Goal: Navigation & Orientation: Locate item on page

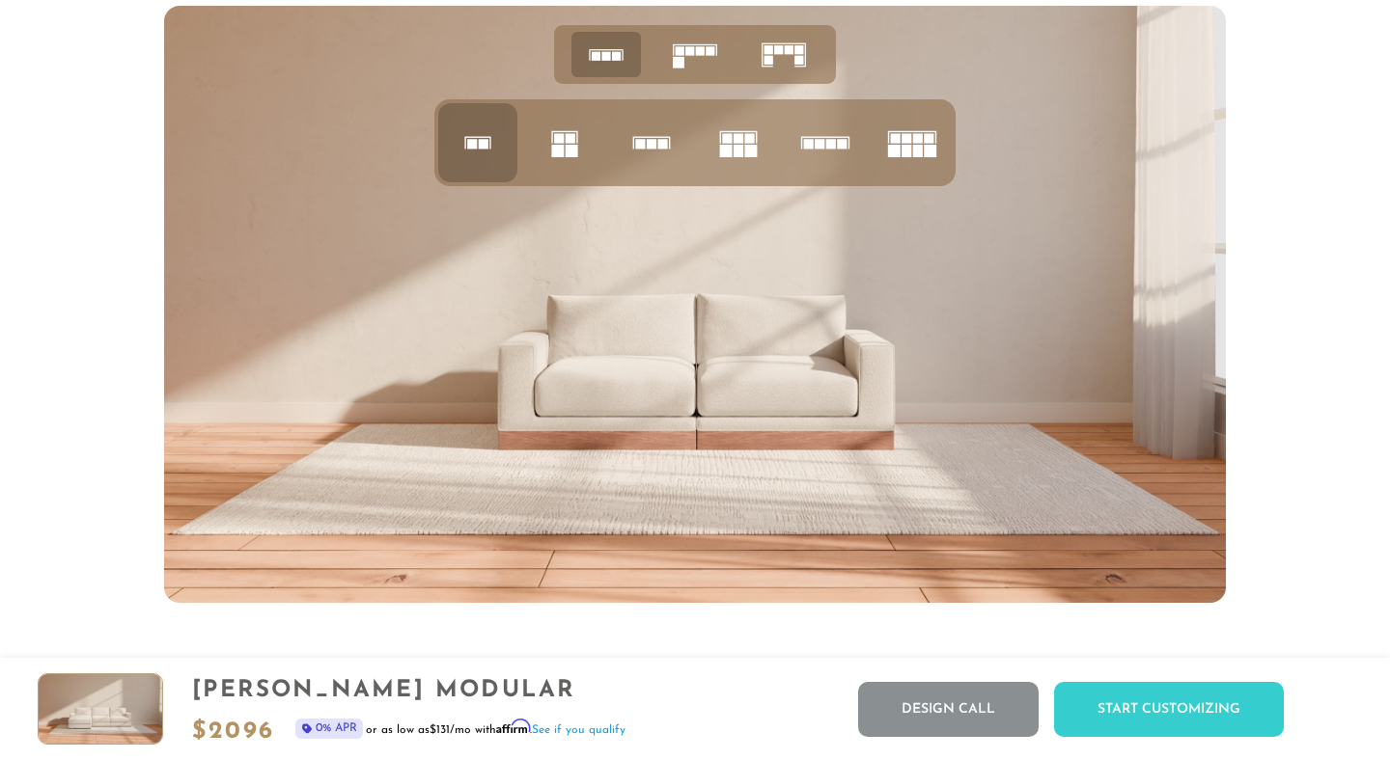
click at [799, 57] on rect at bounding box center [798, 60] width 9 height 9
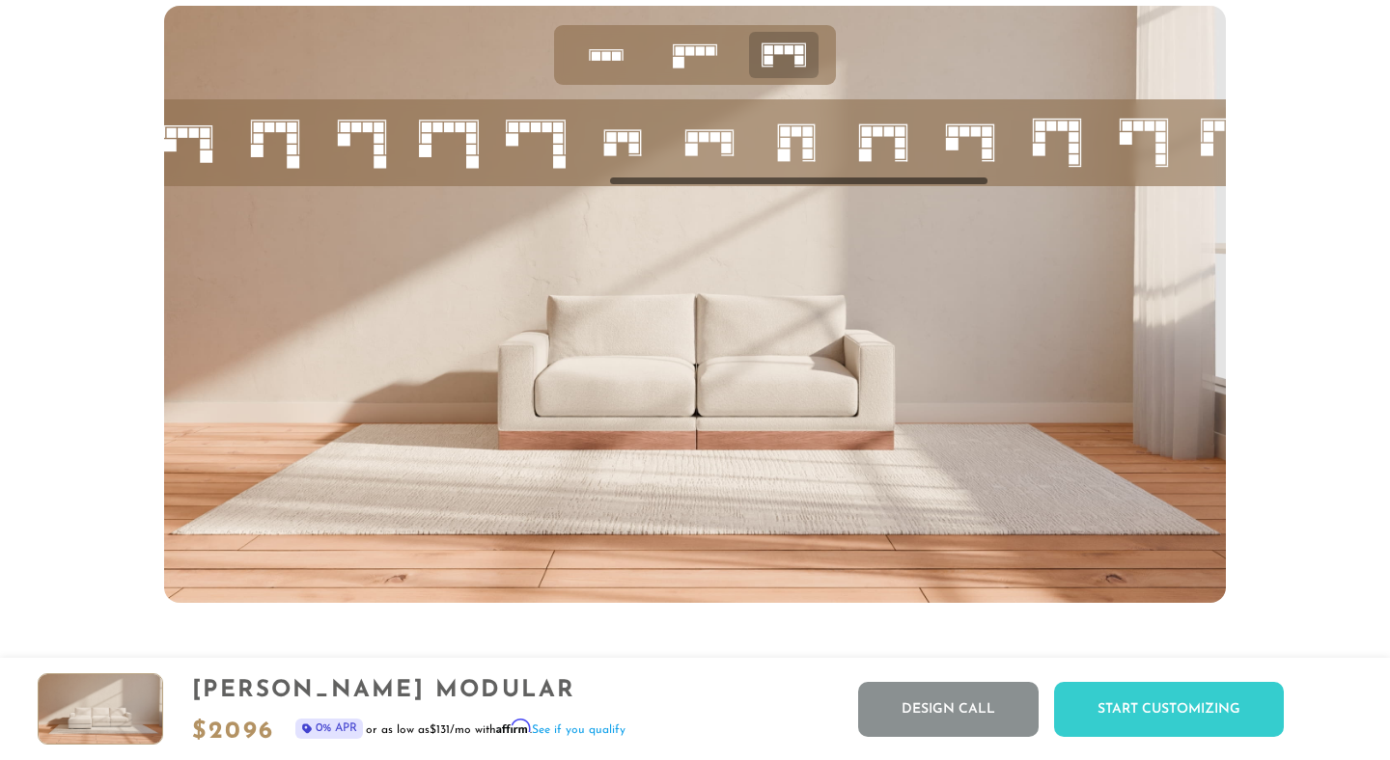
click at [559, 130] on rect at bounding box center [558, 127] width 10 height 10
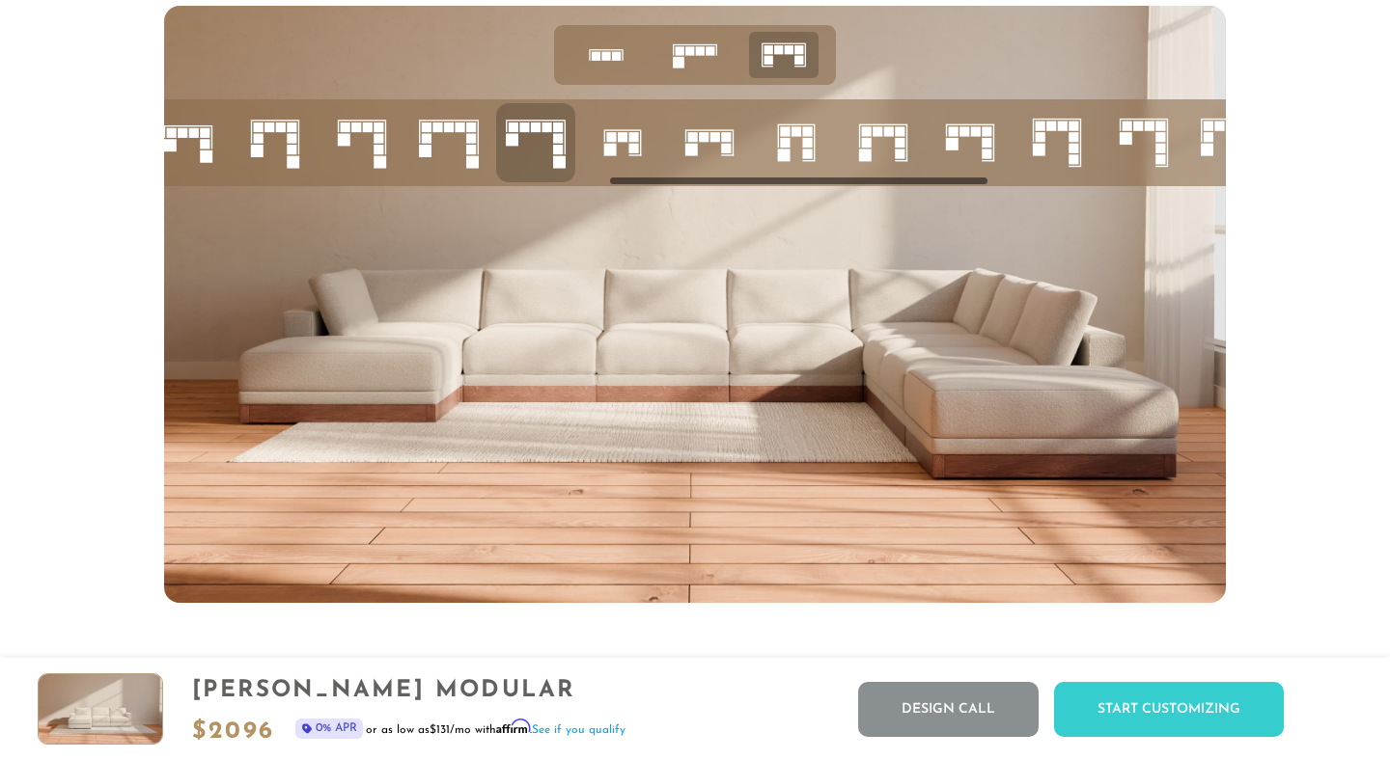
click at [1152, 134] on icon at bounding box center [1144, 143] width 66 height 66
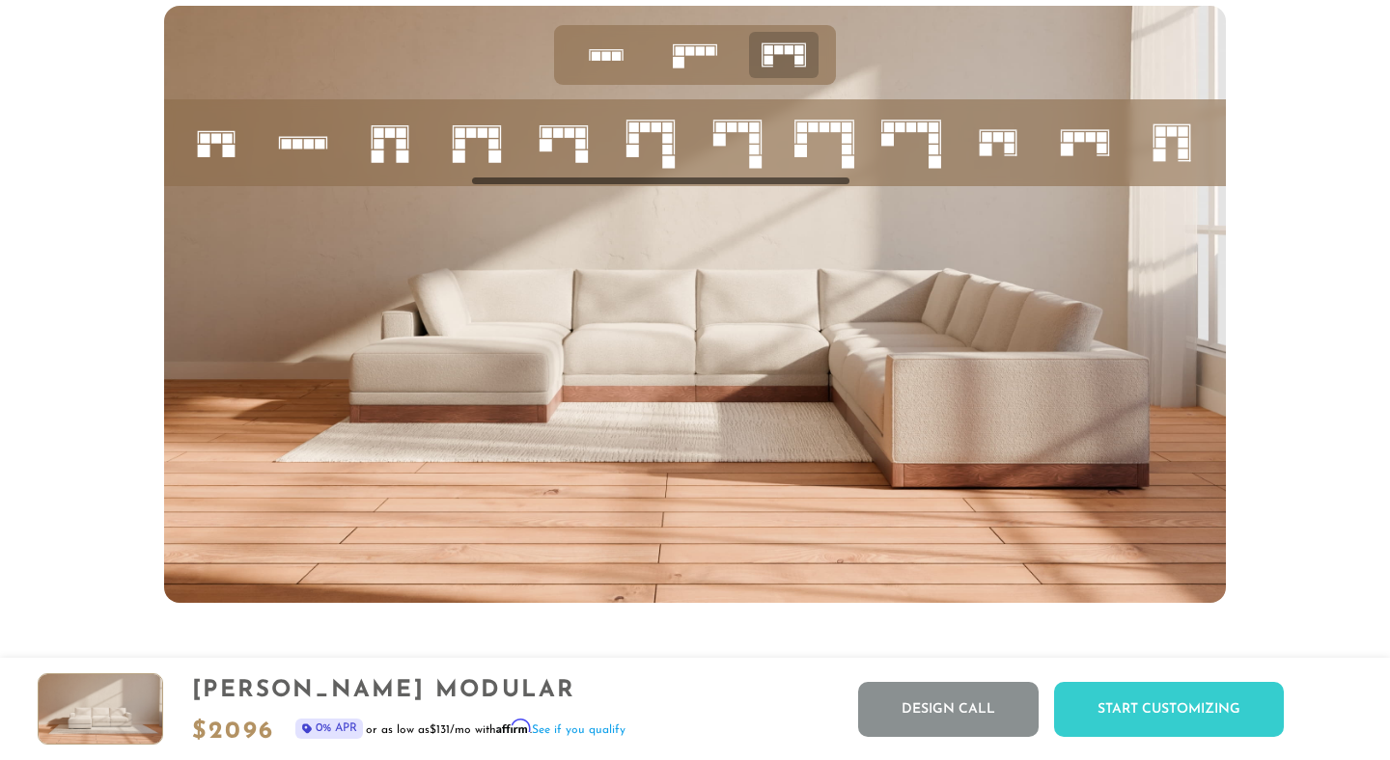
scroll to position [0, 840]
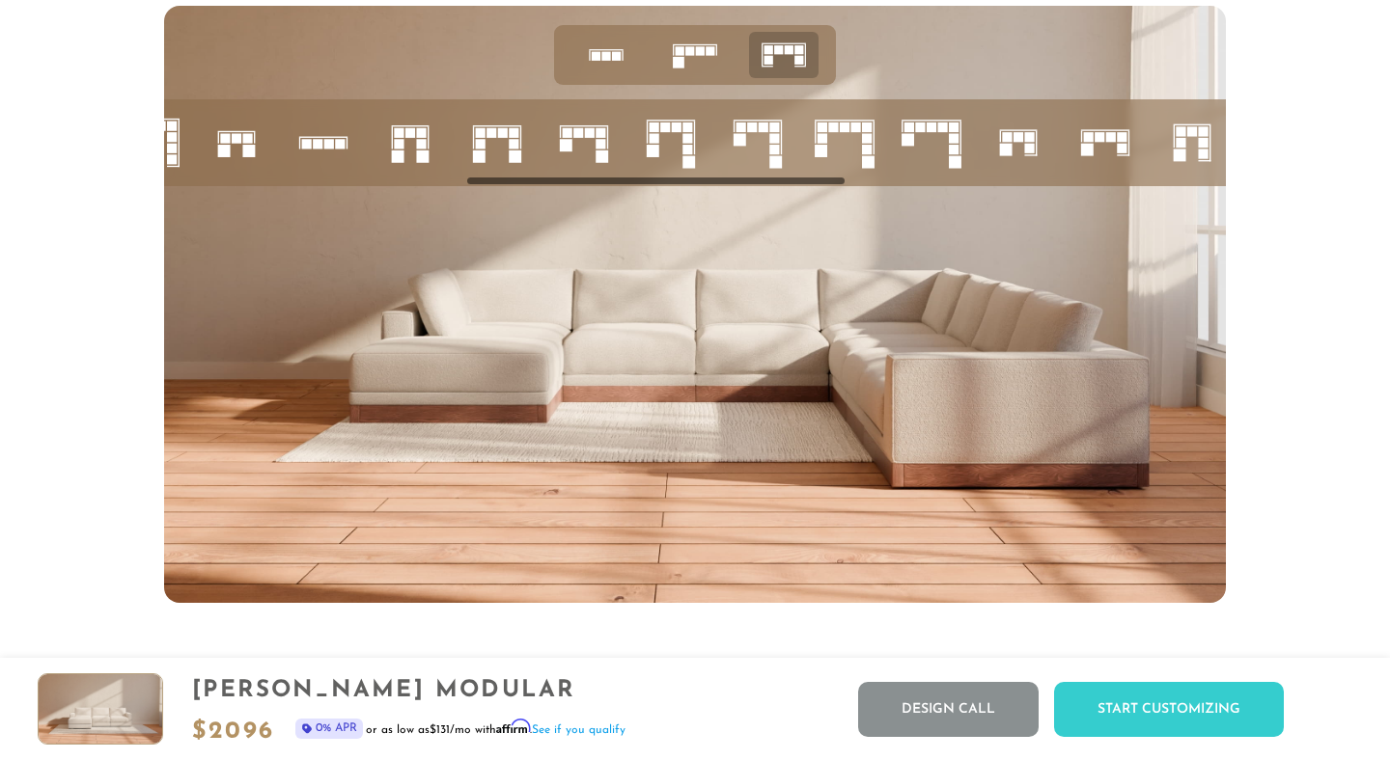
click at [404, 144] on icon at bounding box center [410, 143] width 66 height 66
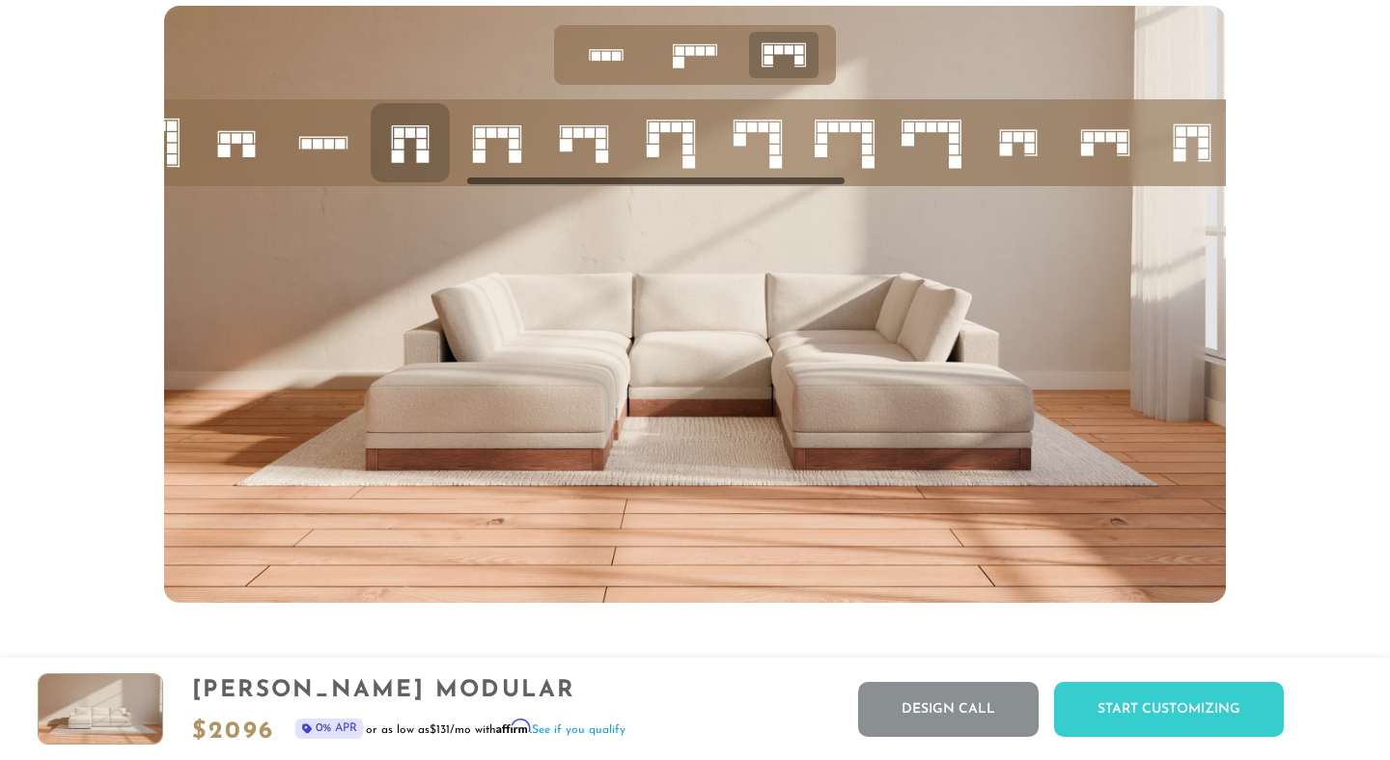
click at [328, 144] on rect at bounding box center [329, 144] width 10 height 10
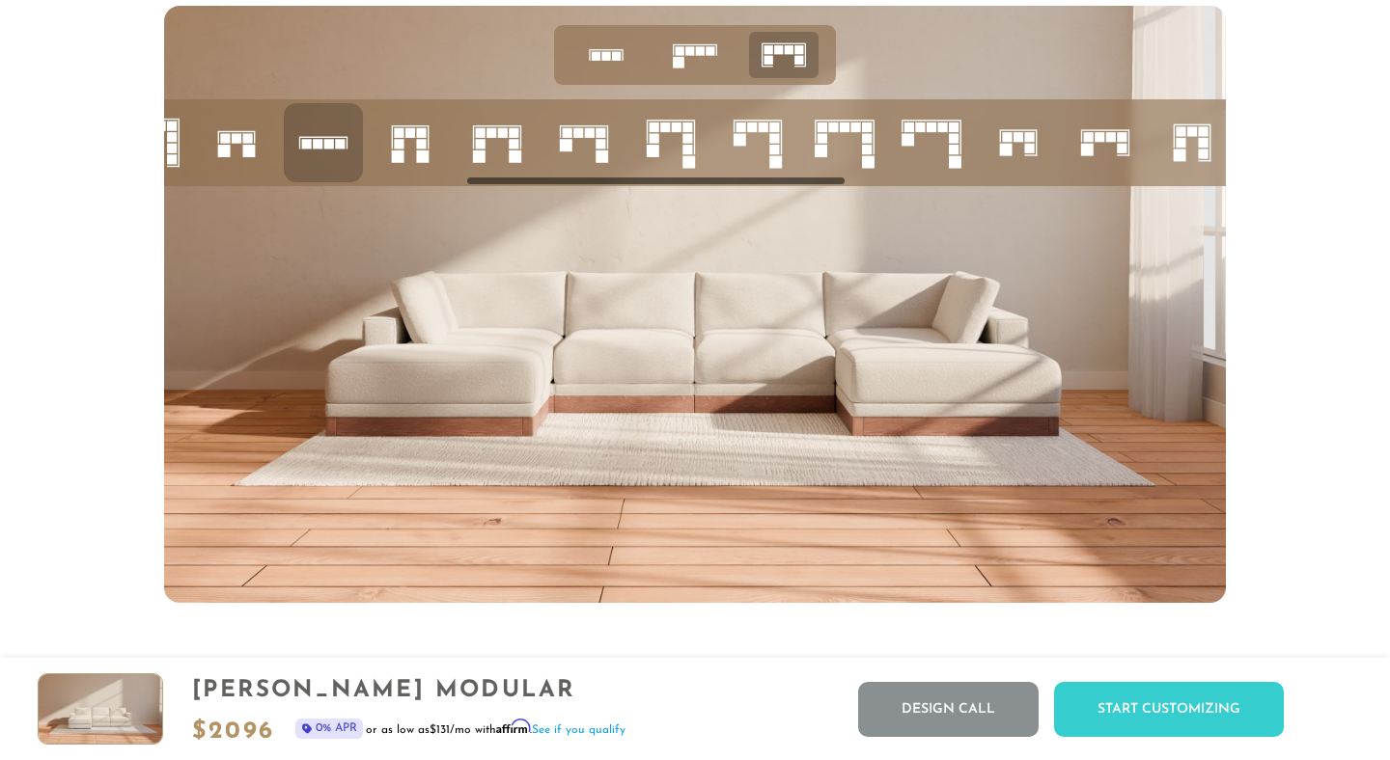
click at [248, 142] on rect at bounding box center [247, 138] width 10 height 10
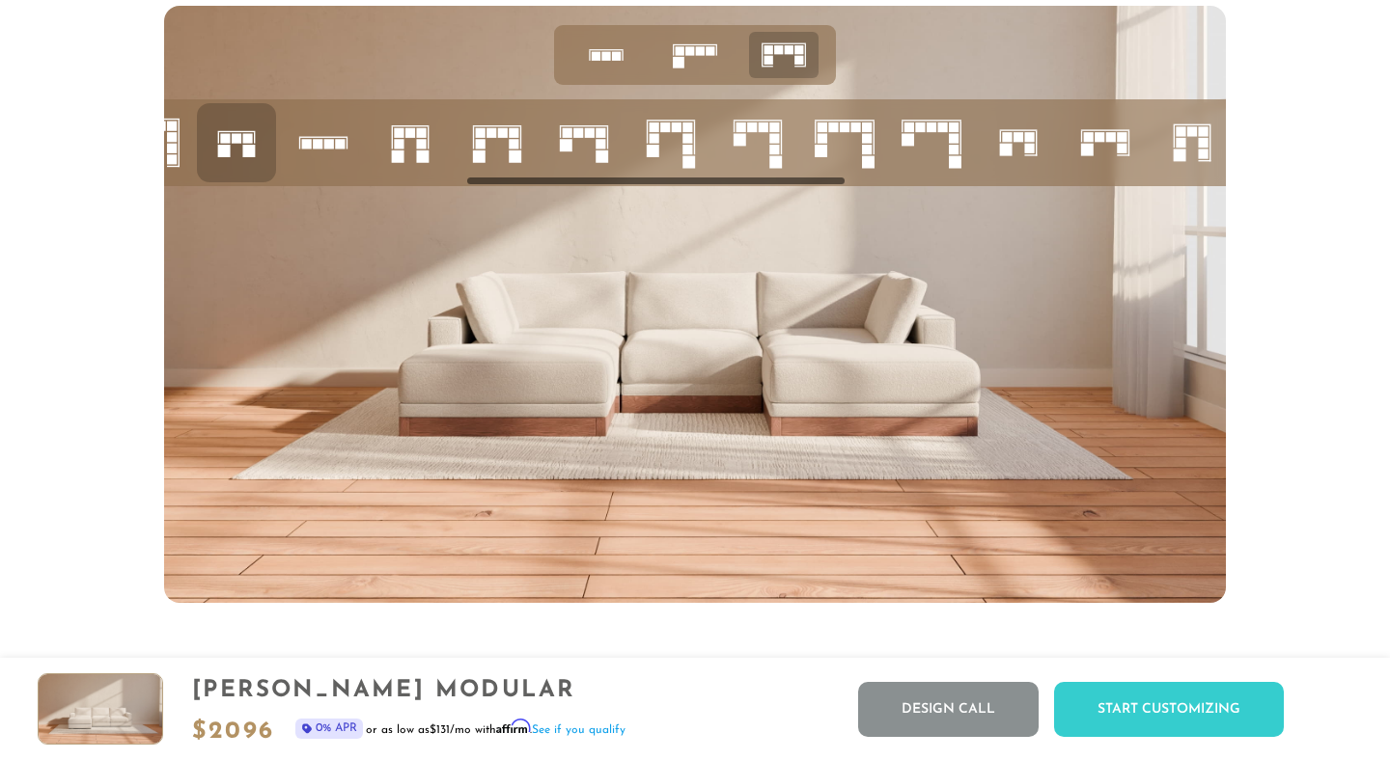
click at [682, 59] on rect at bounding box center [679, 63] width 12 height 12
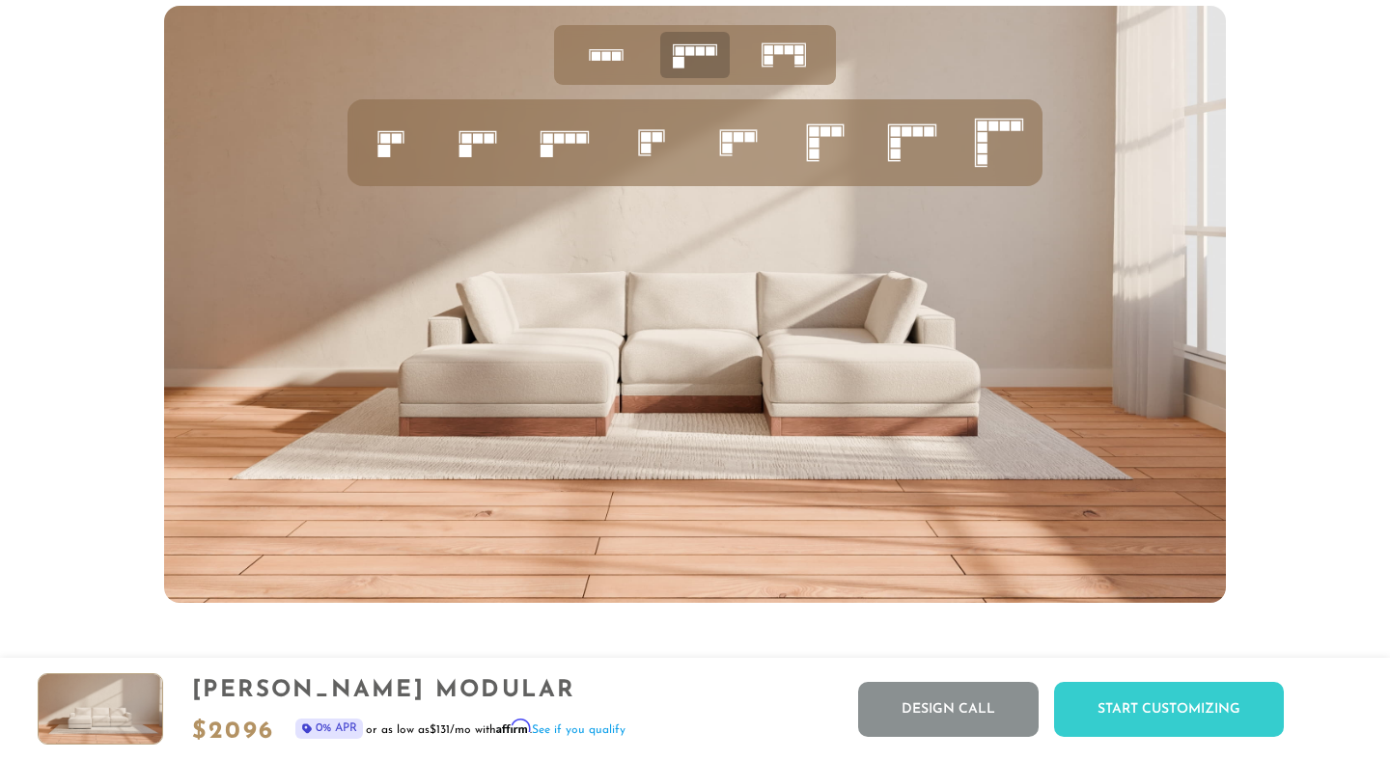
click at [982, 134] on rect at bounding box center [983, 137] width 10 height 10
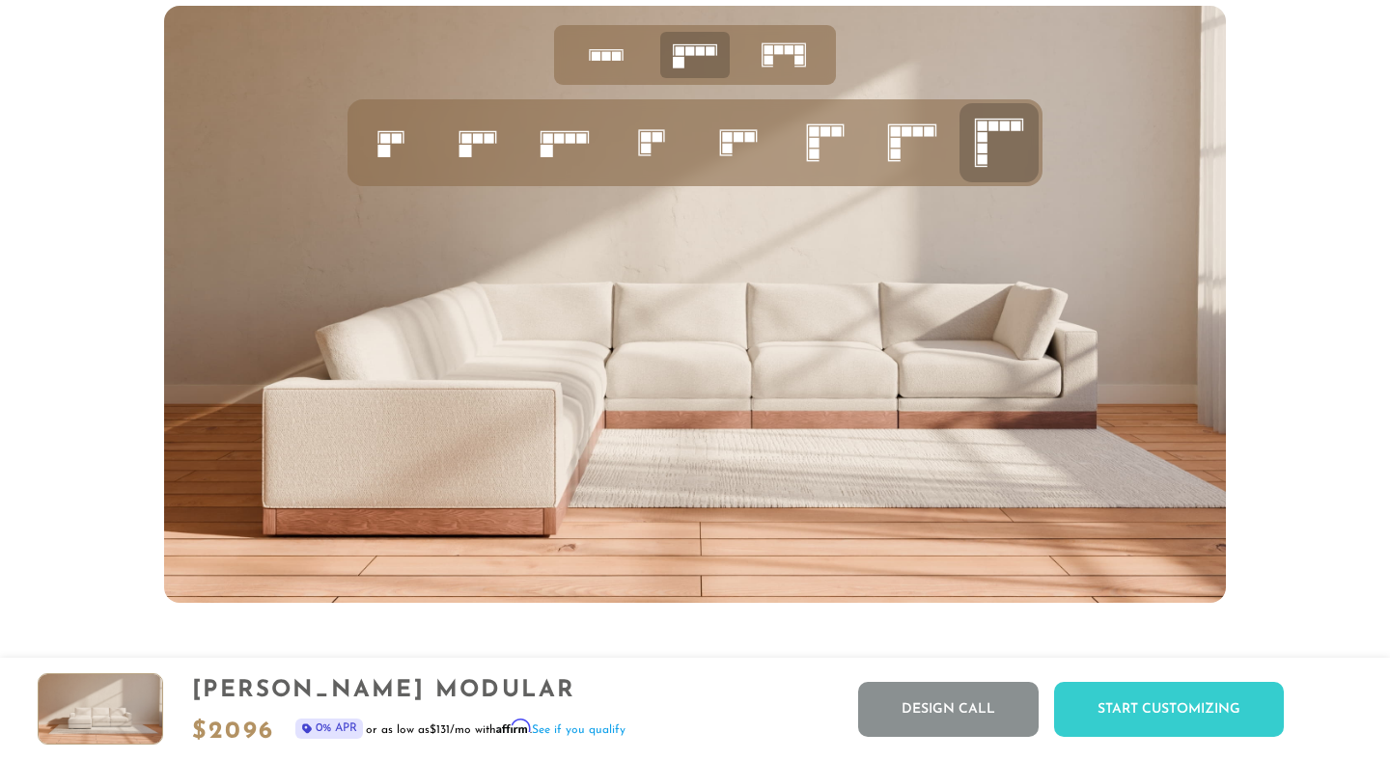
click at [889, 138] on icon at bounding box center [912, 143] width 66 height 66
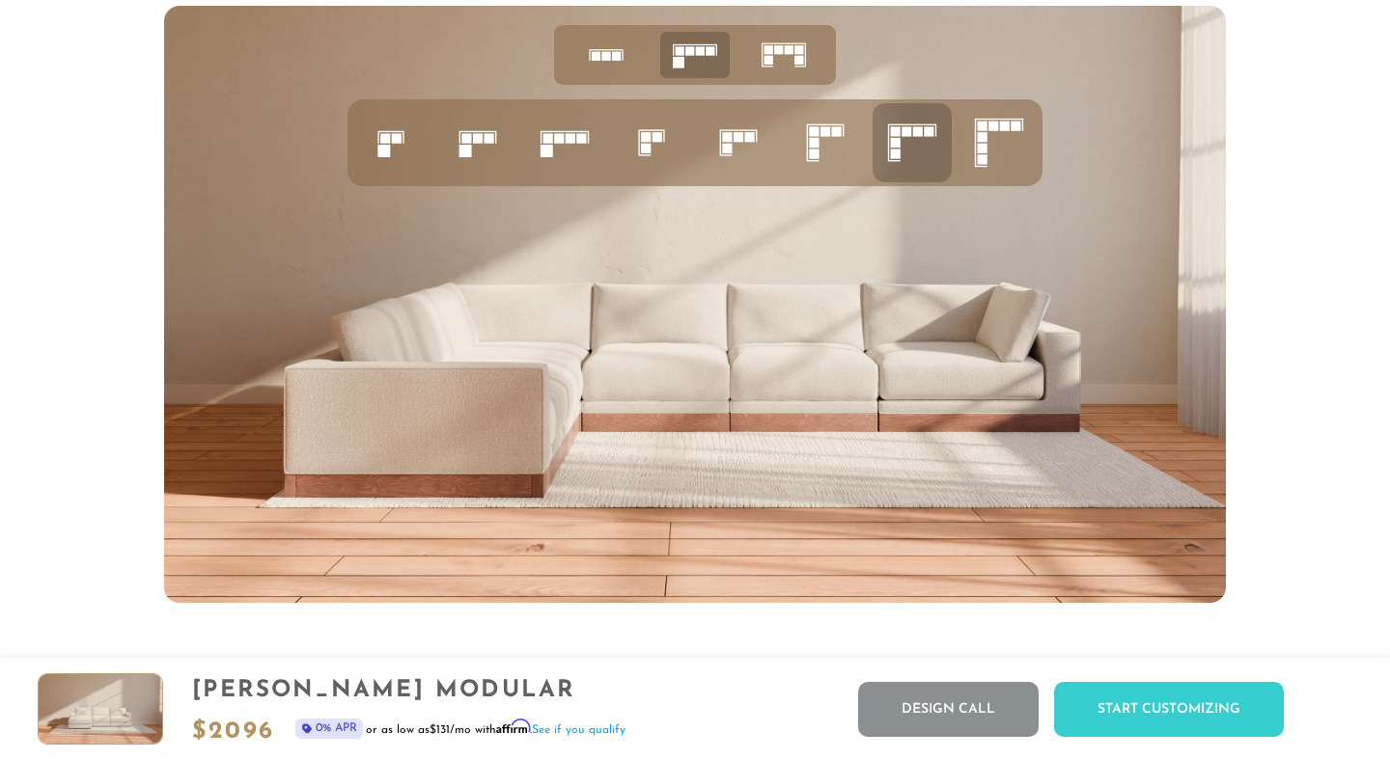
click at [811, 136] on icon at bounding box center [825, 143] width 66 height 66
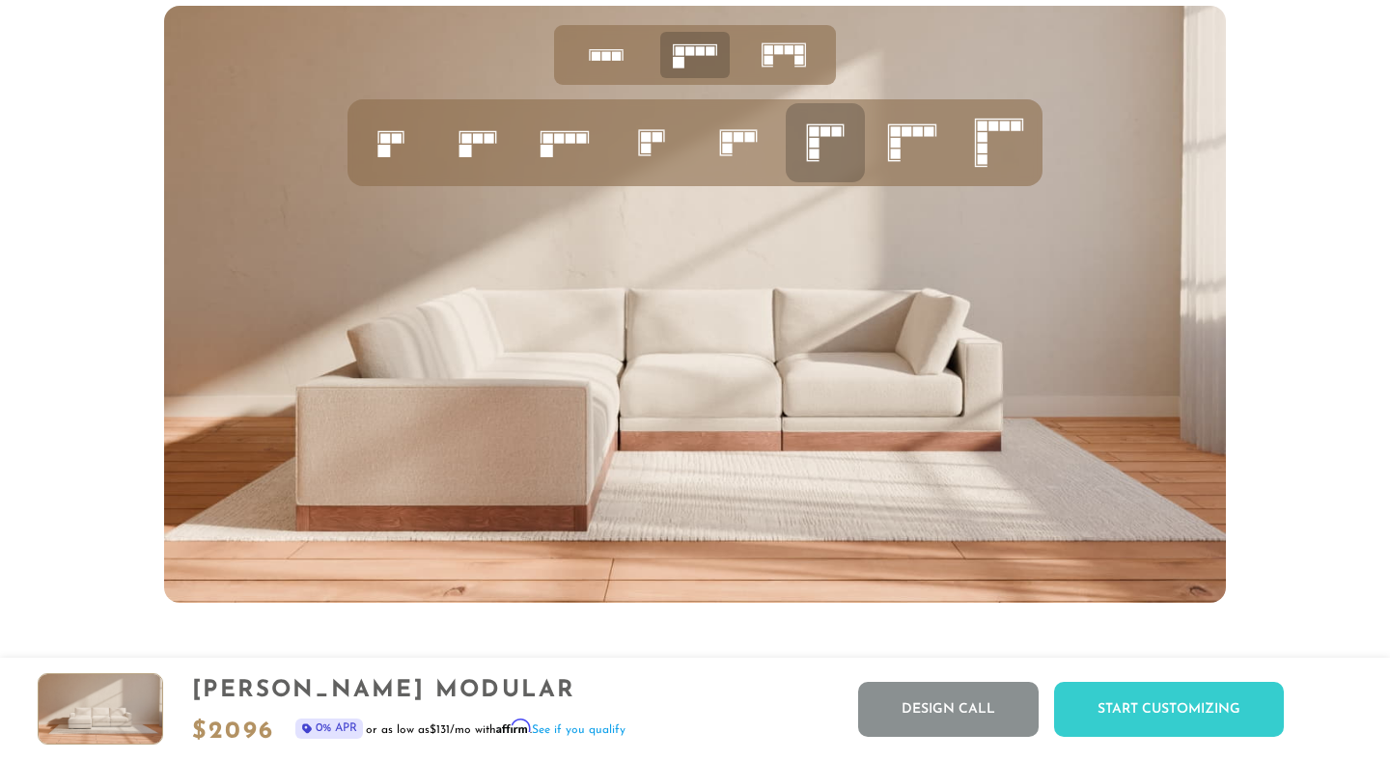
click at [744, 141] on icon at bounding box center [738, 143] width 66 height 66
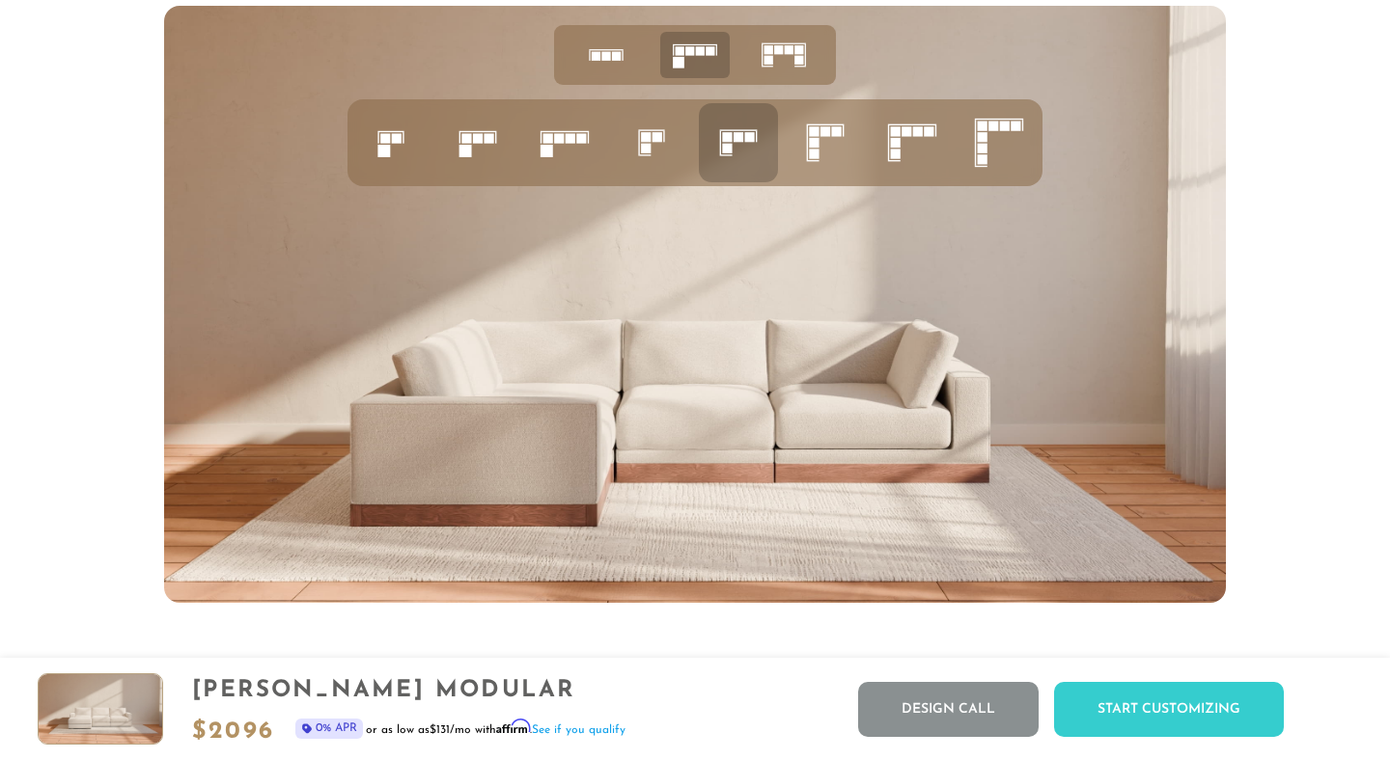
click at [650, 138] on icon at bounding box center [652, 143] width 66 height 66
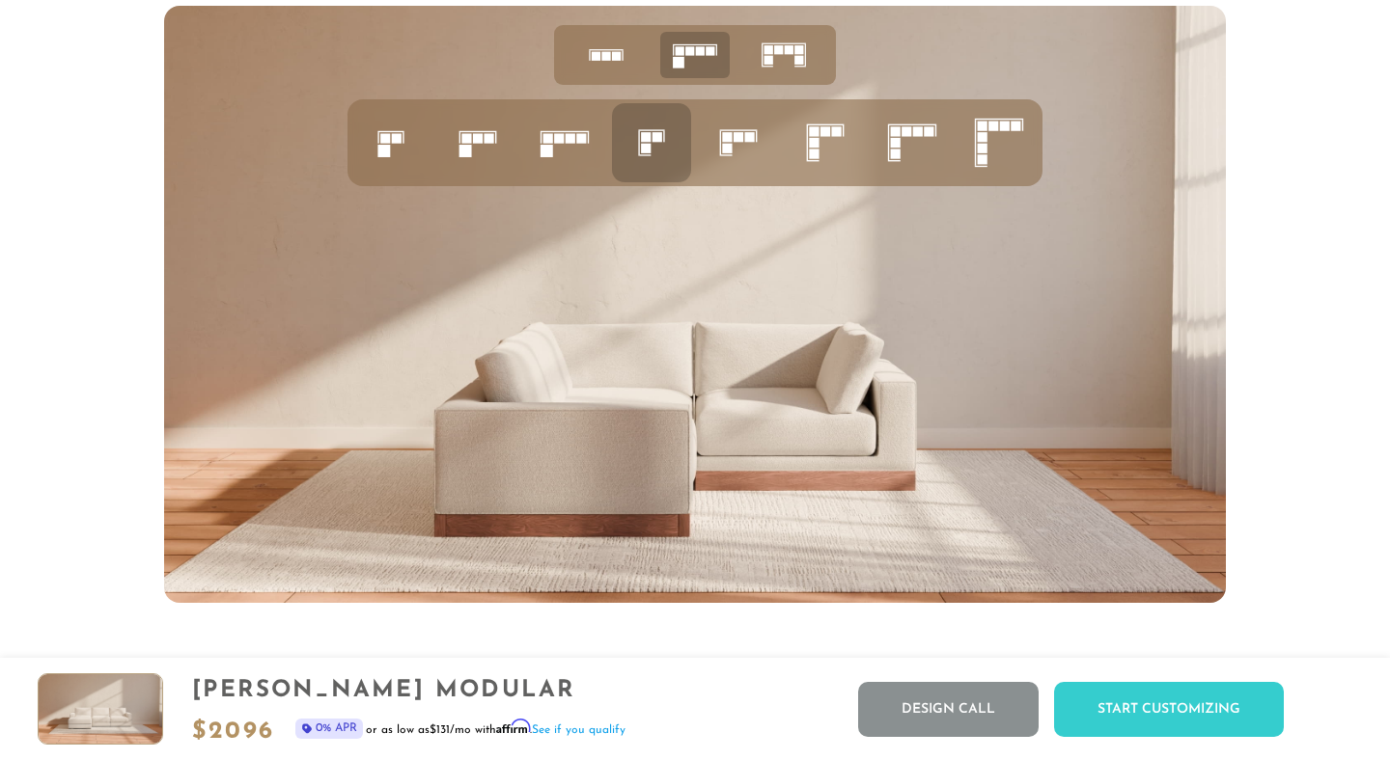
click at [552, 145] on rect at bounding box center [546, 151] width 13 height 13
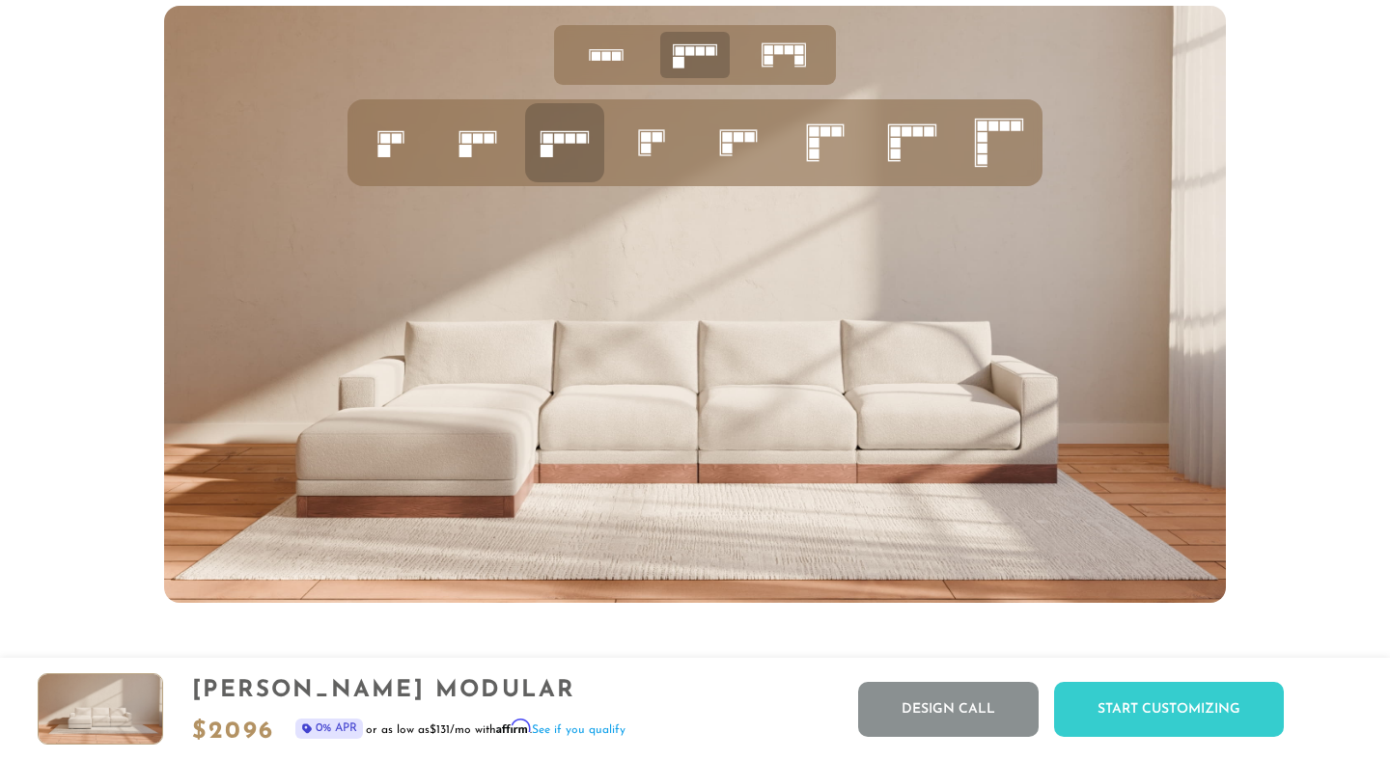
click at [479, 135] on rect at bounding box center [478, 138] width 10 height 10
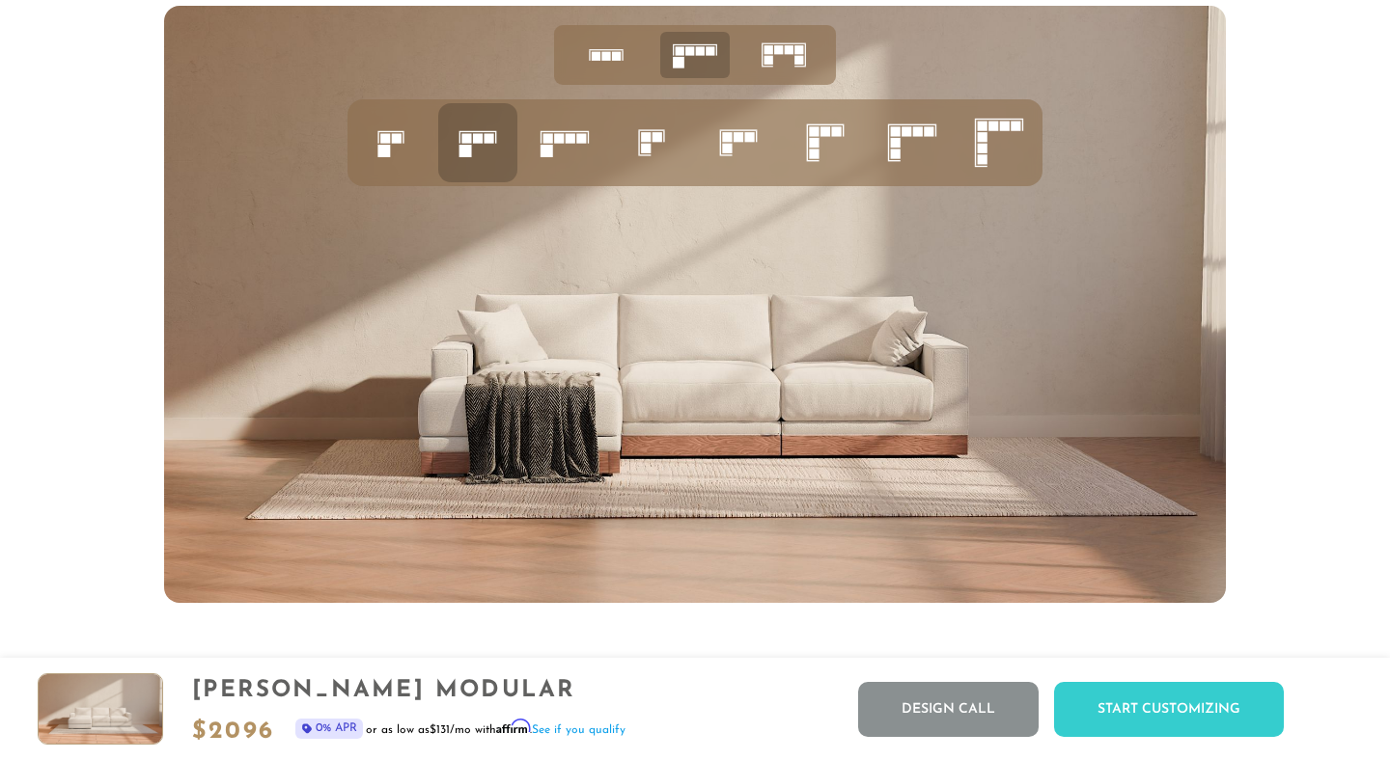
click at [385, 139] on rect at bounding box center [385, 138] width 10 height 10
